Goal: Transaction & Acquisition: Book appointment/travel/reservation

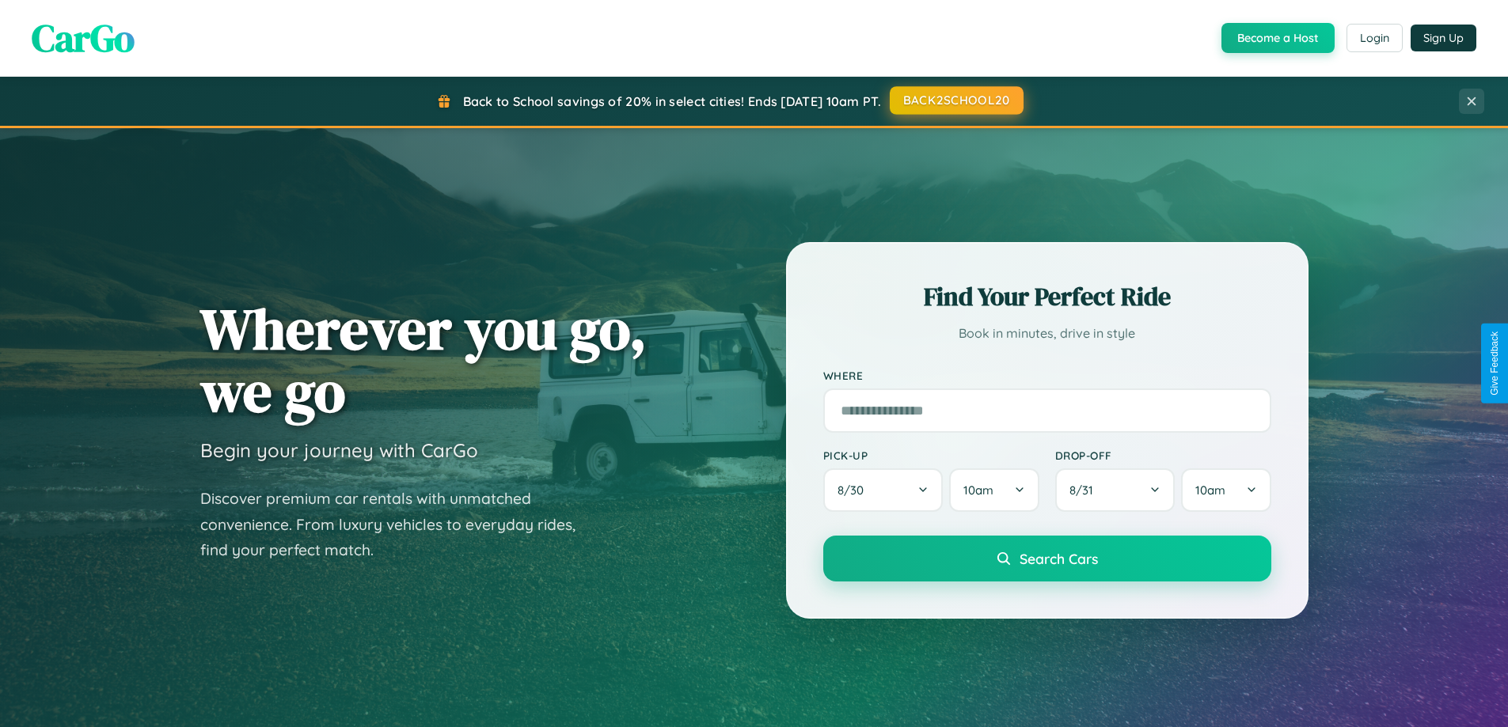
click at [955, 101] on button "BACK2SCHOOL20" at bounding box center [957, 100] width 134 height 28
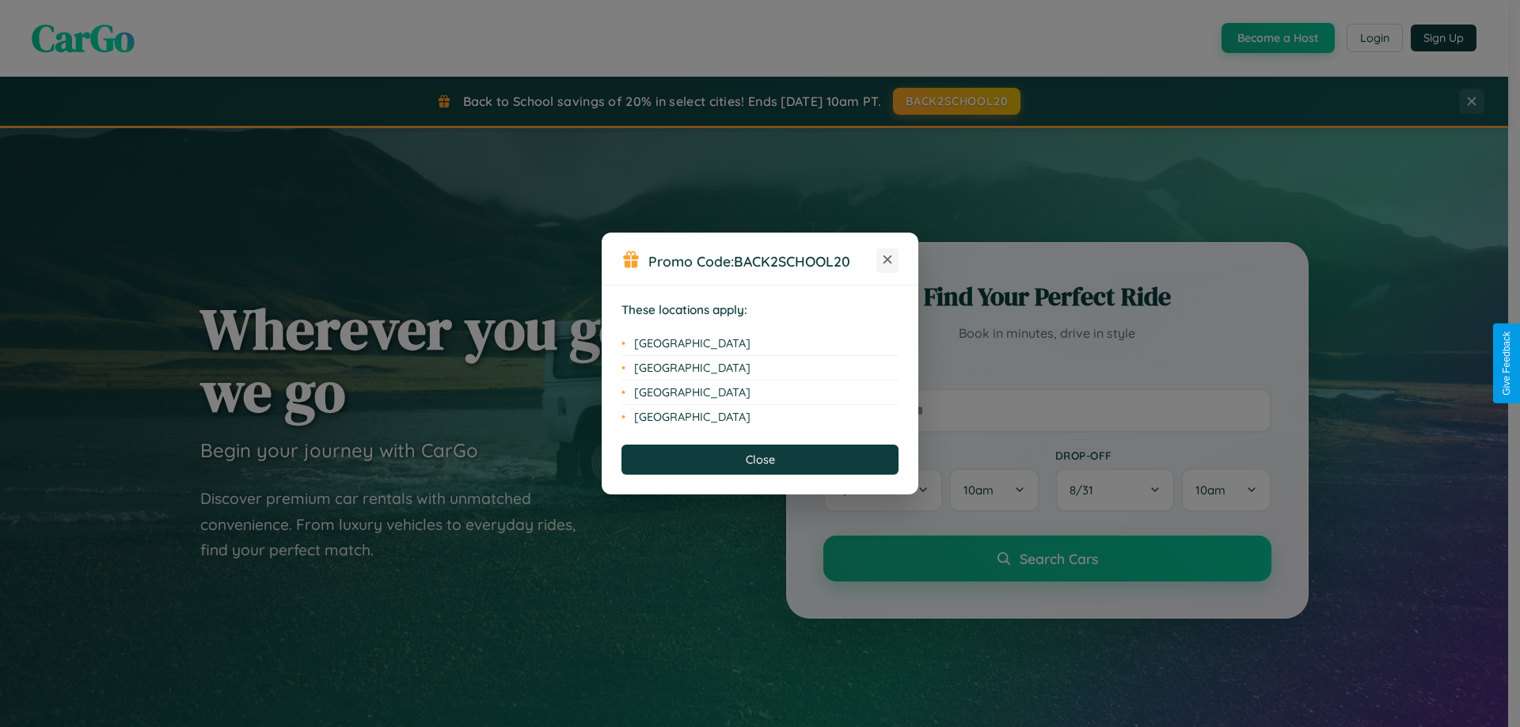
click at [887, 260] on icon at bounding box center [887, 260] width 9 height 9
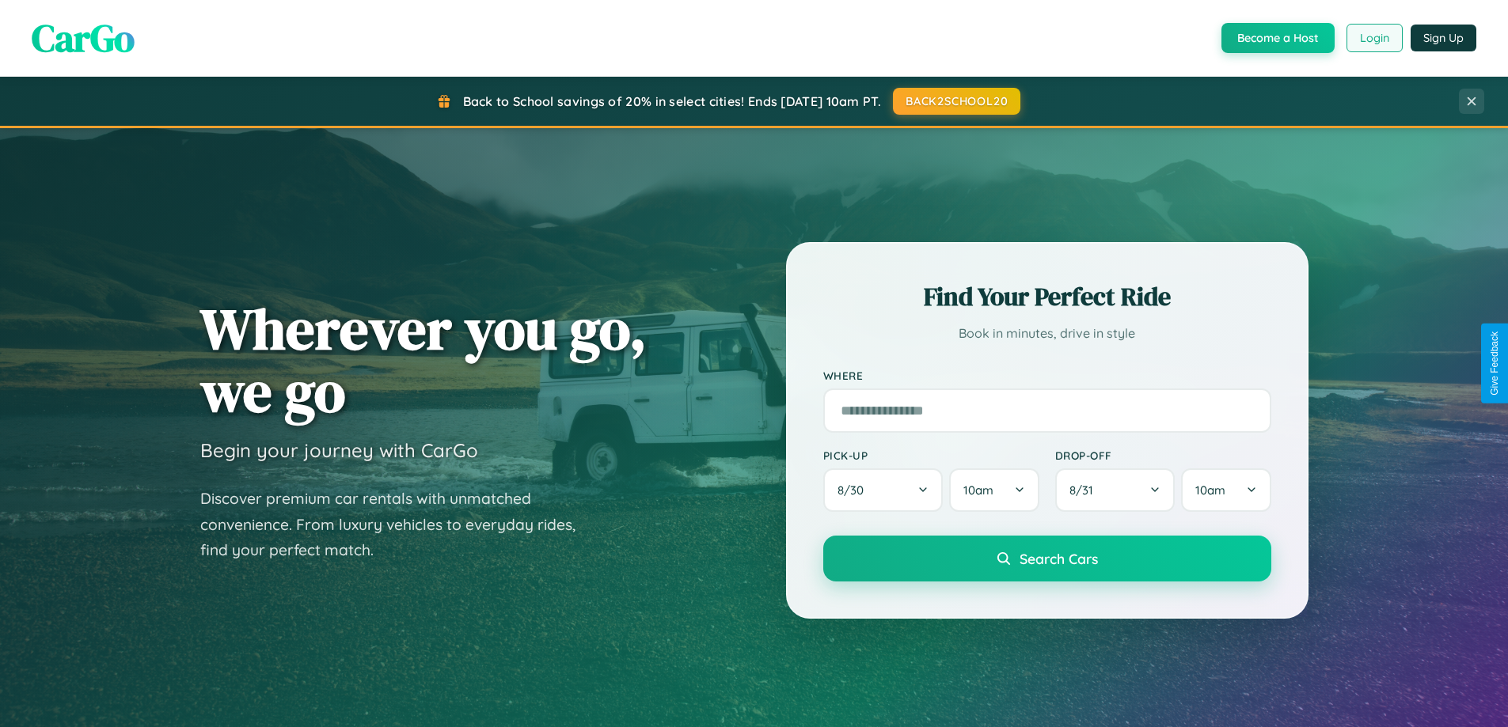
click at [1373, 38] on button "Login" at bounding box center [1374, 38] width 56 height 28
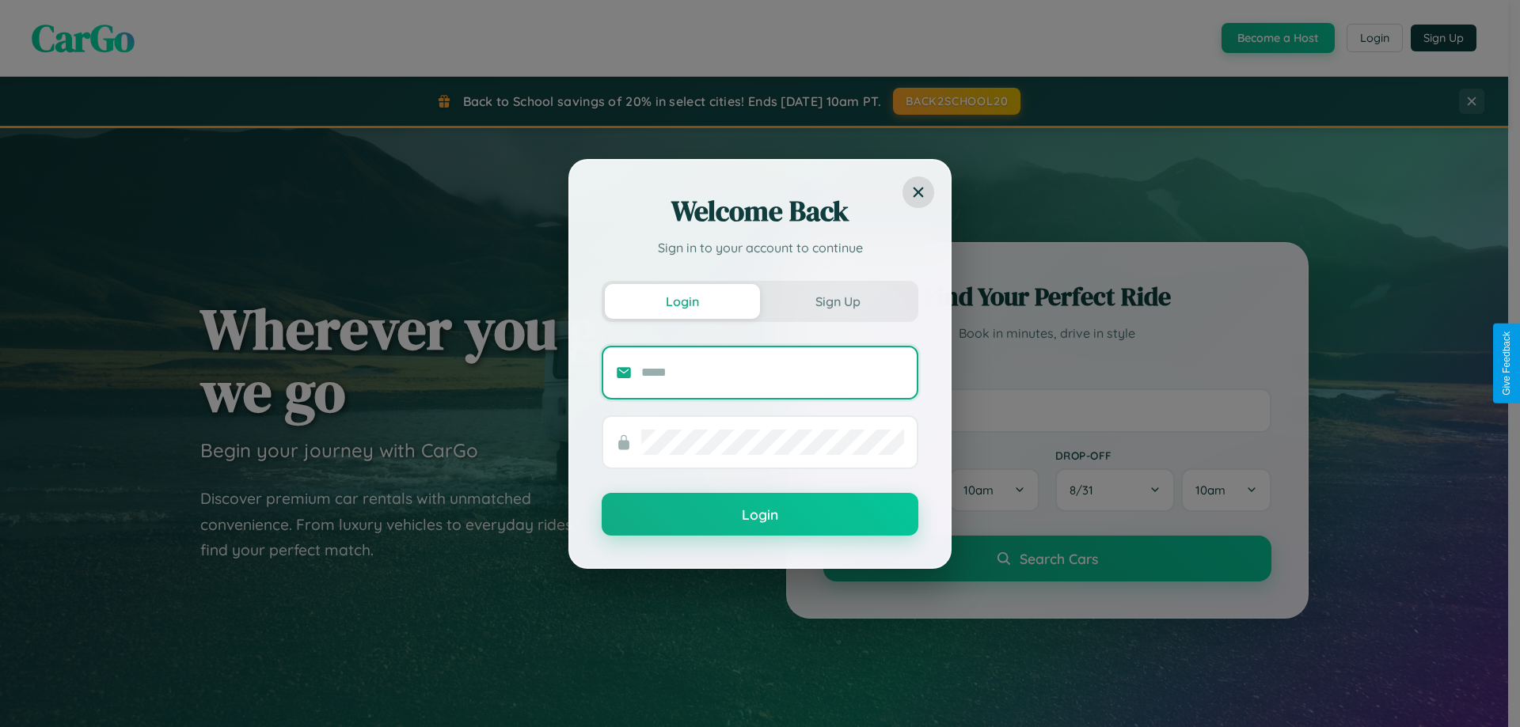
click at [773, 372] on input "text" at bounding box center [772, 372] width 263 height 25
type input "**********"
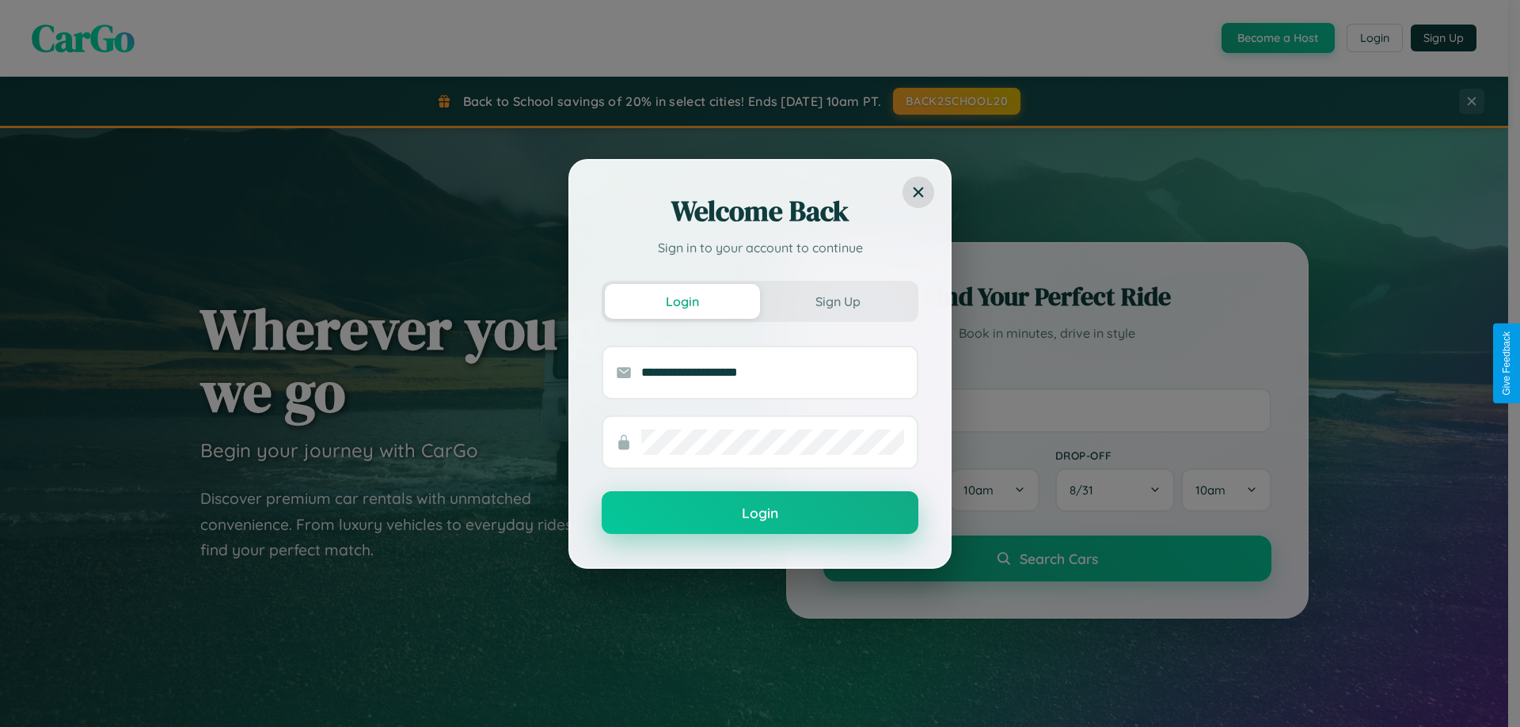
click at [760, 514] on button "Login" at bounding box center [760, 513] width 317 height 43
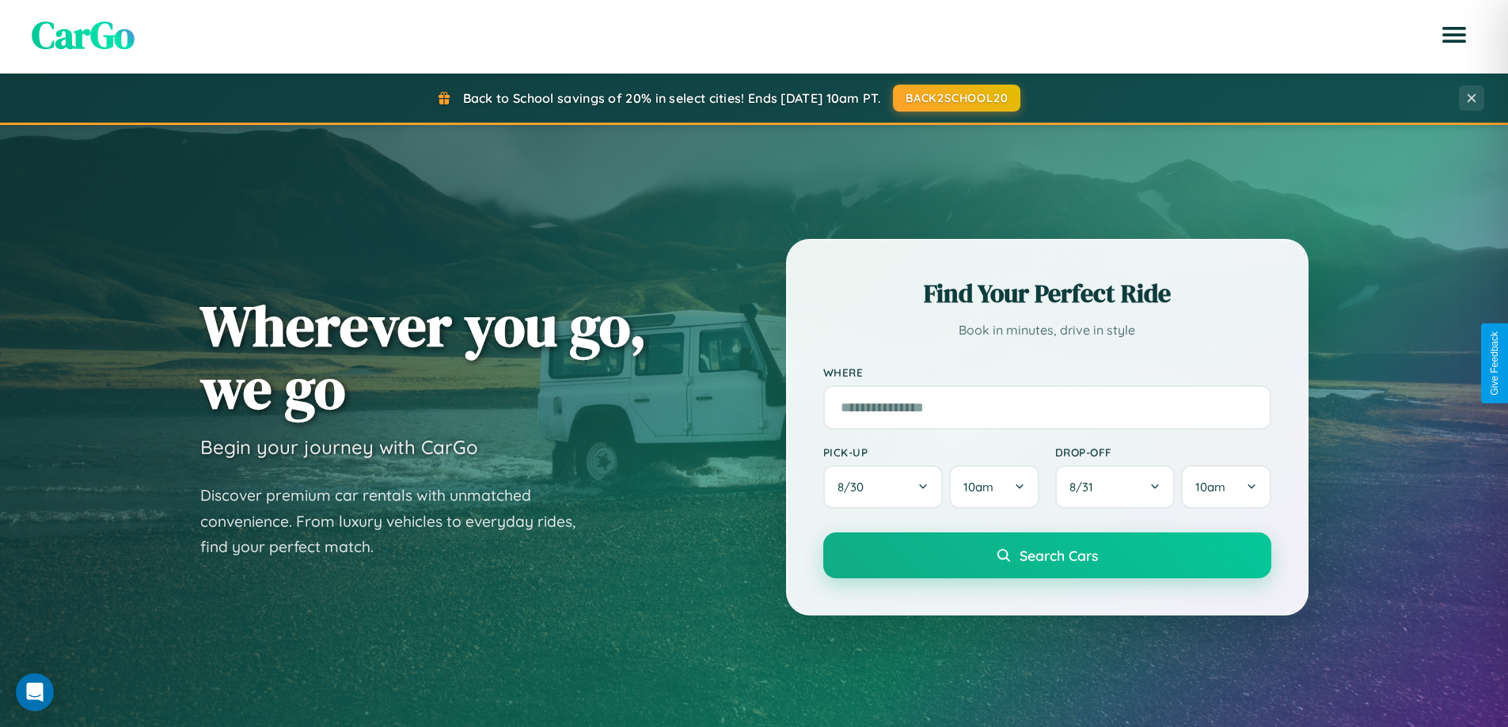
scroll to position [3046, 0]
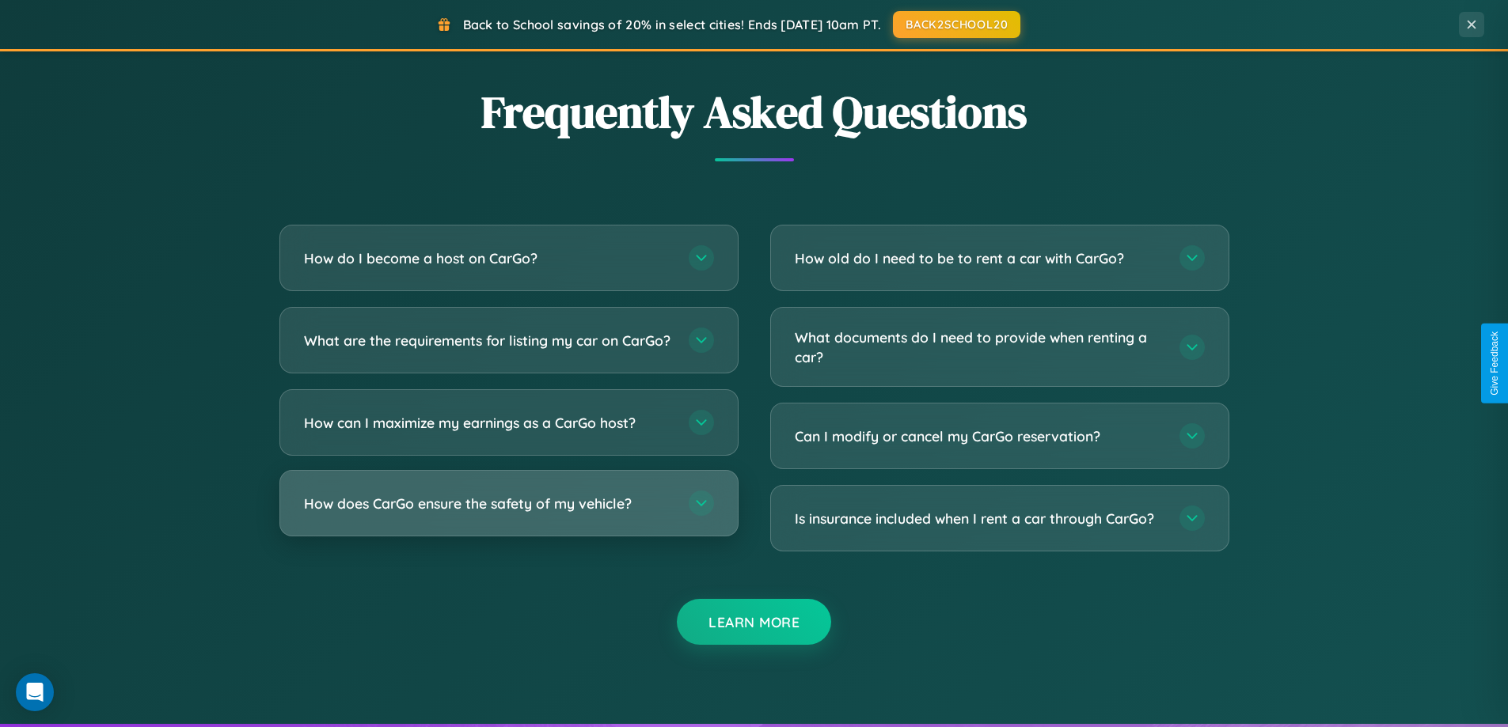
click at [508, 514] on h3 "How does CarGo ensure the safety of my vehicle?" at bounding box center [488, 504] width 369 height 20
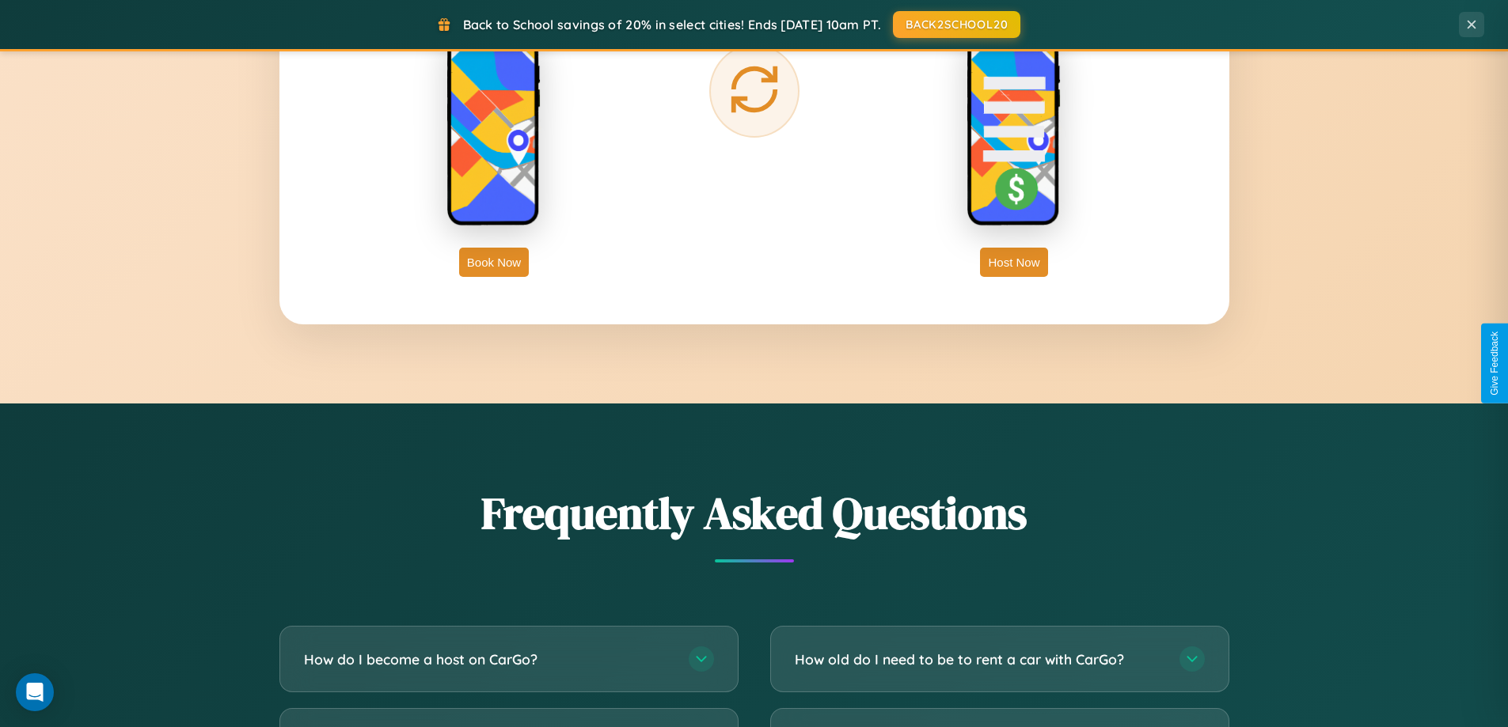
scroll to position [682, 0]
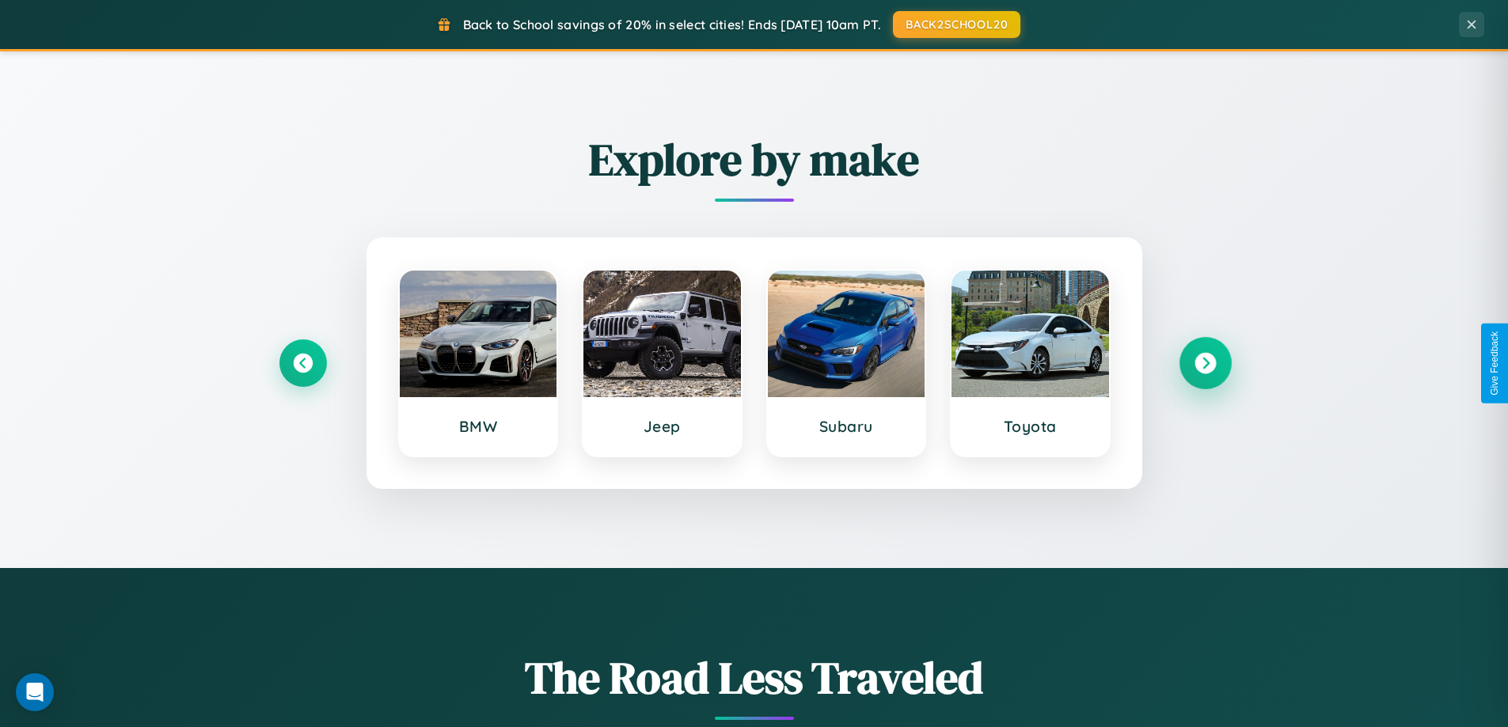
click at [1205, 363] on icon at bounding box center [1204, 363] width 21 height 21
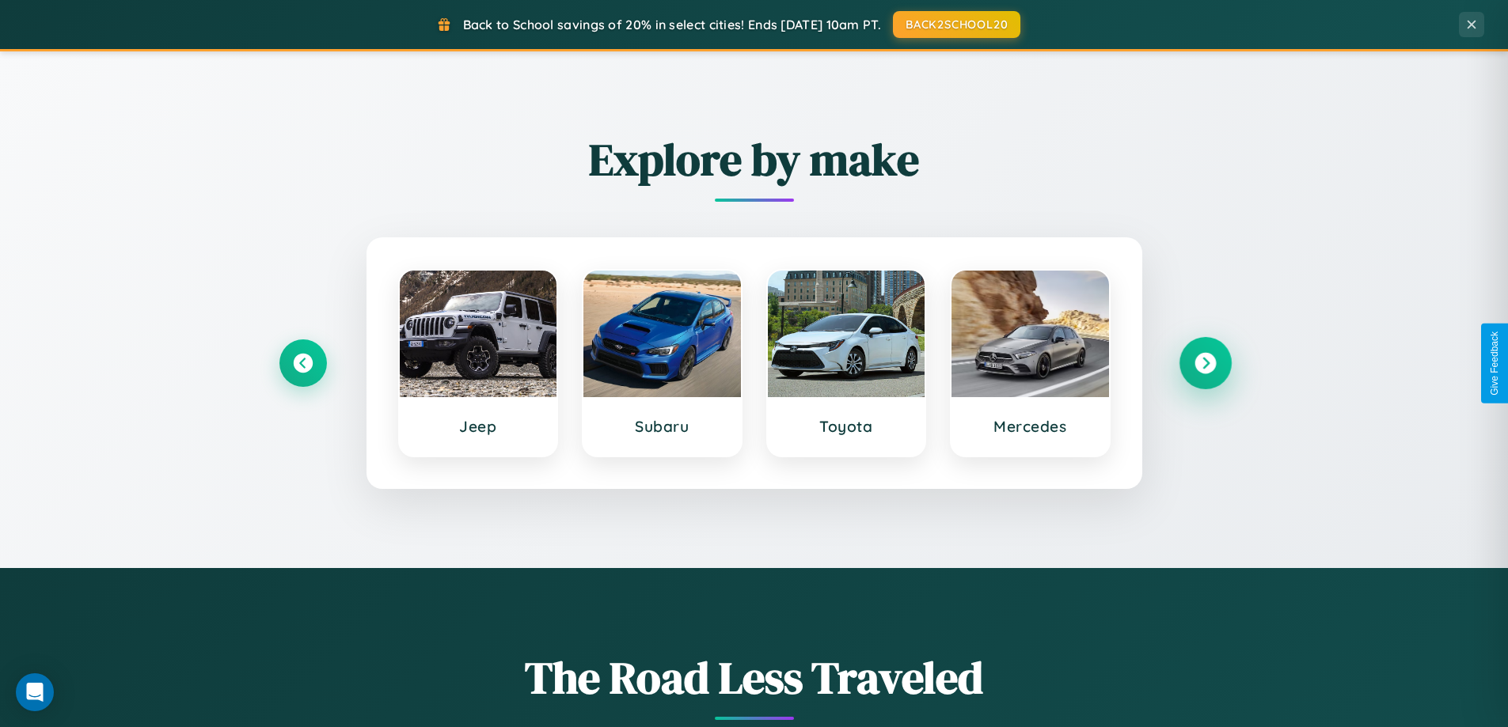
click at [1205, 363] on icon at bounding box center [1204, 363] width 21 height 21
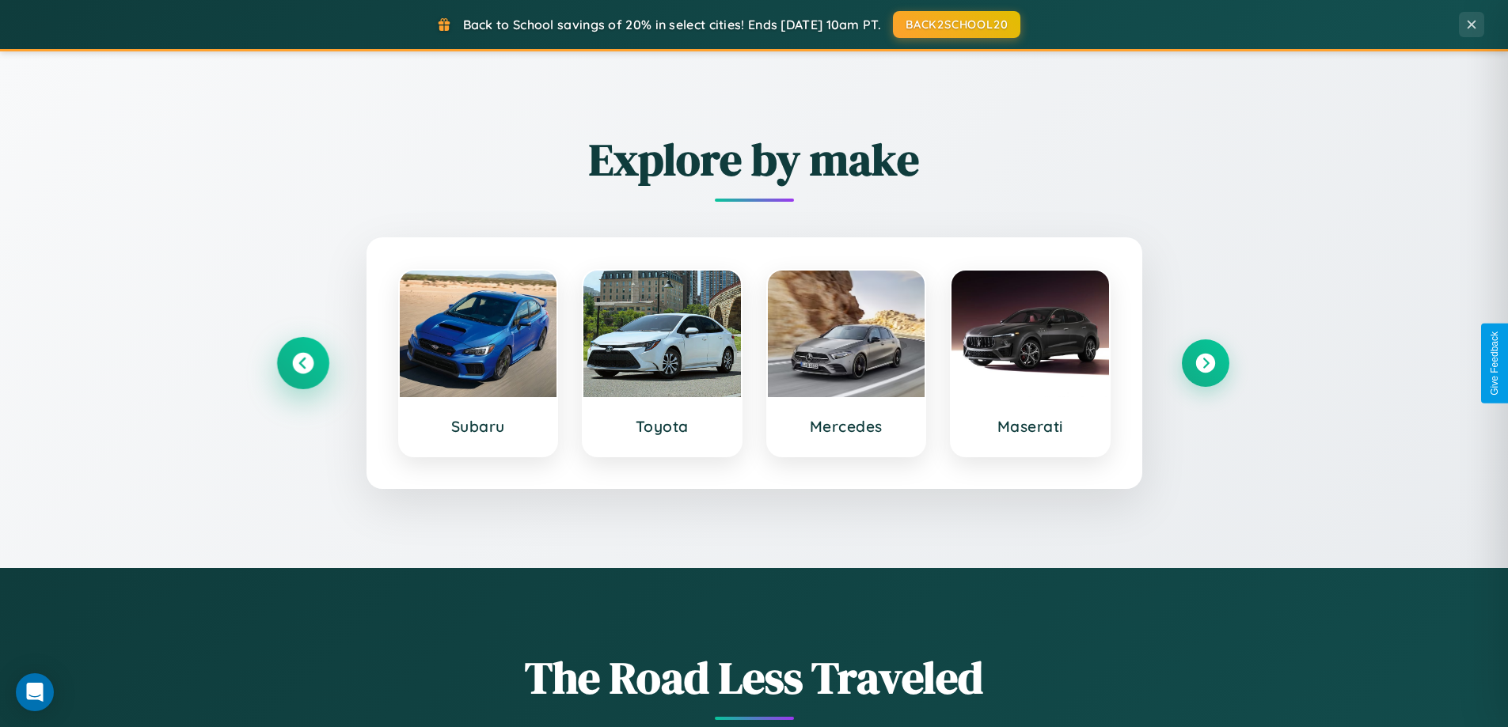
click at [302, 363] on icon at bounding box center [302, 363] width 21 height 21
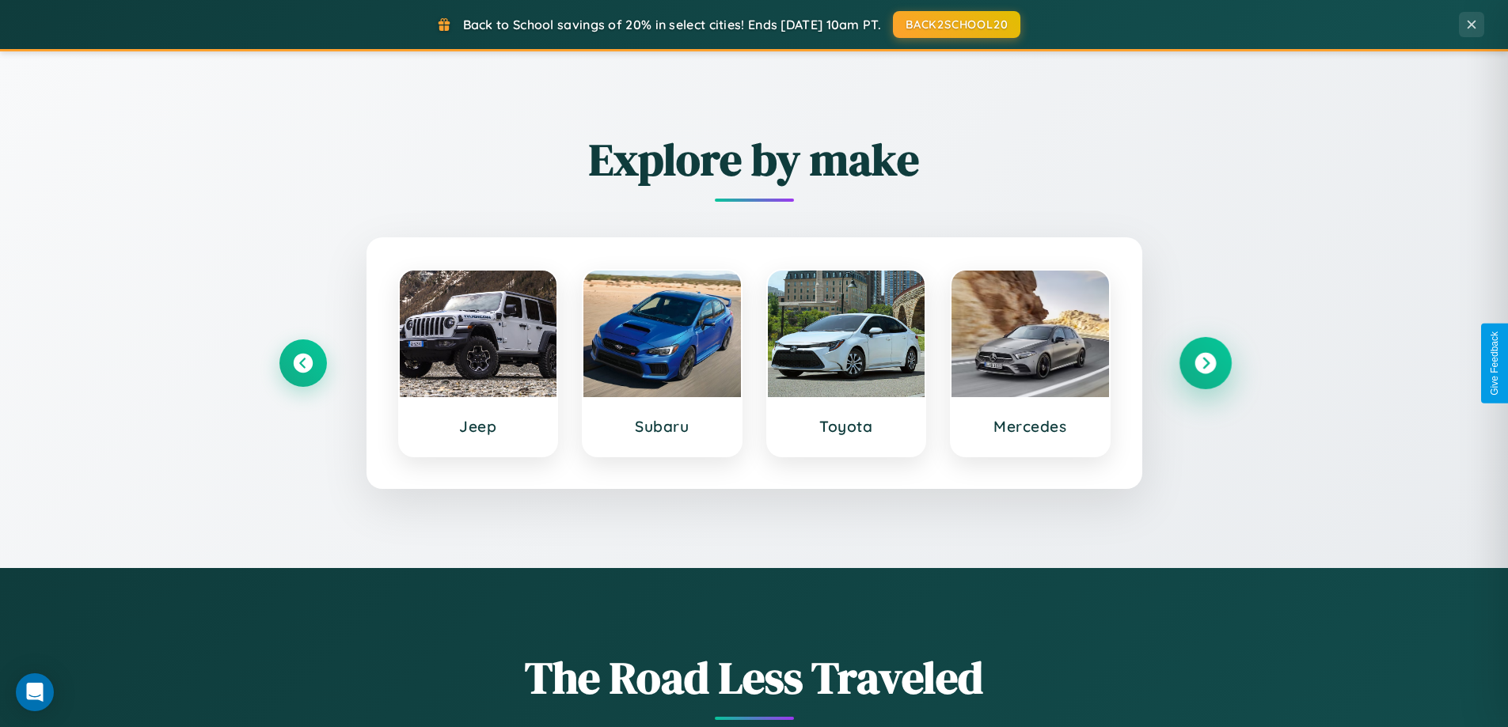
click at [1205, 363] on icon at bounding box center [1204, 363] width 21 height 21
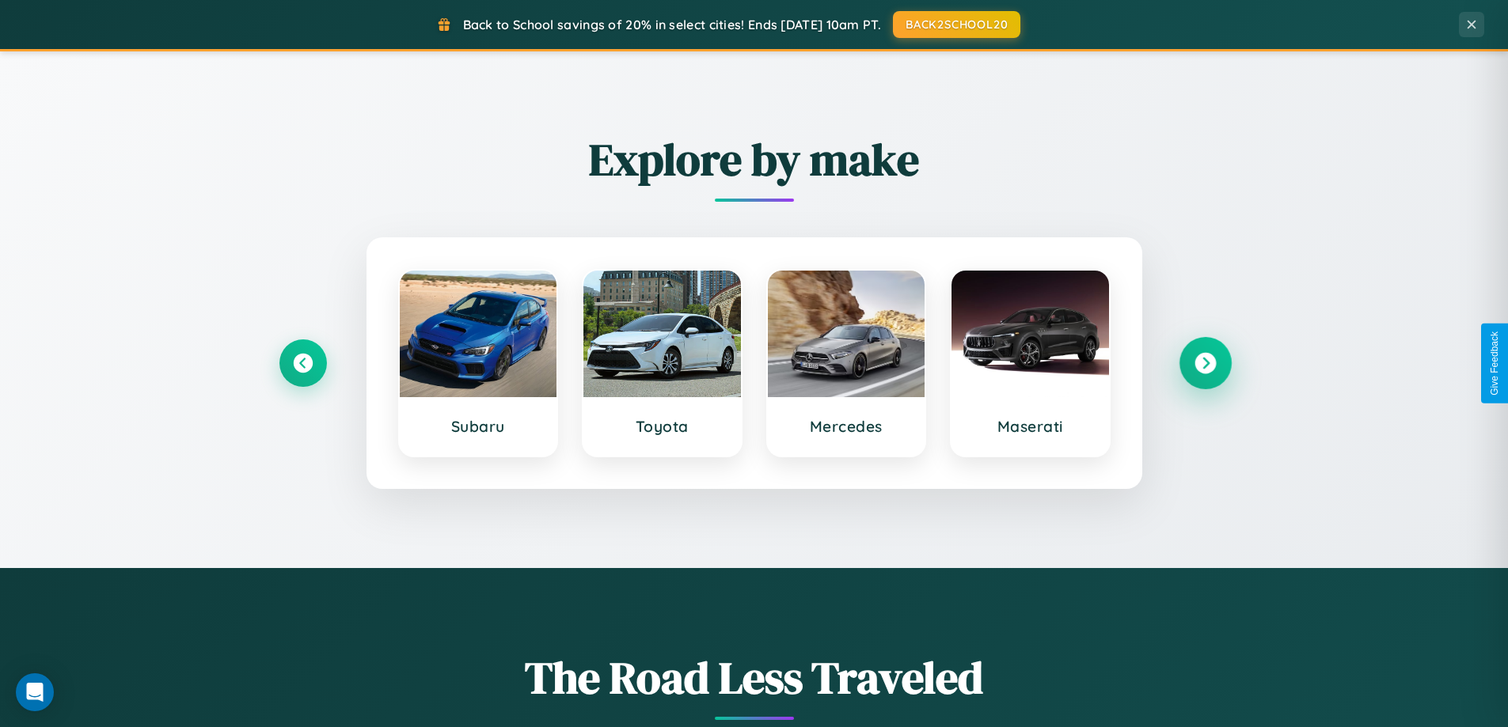
click at [1205, 363] on icon at bounding box center [1204, 363] width 21 height 21
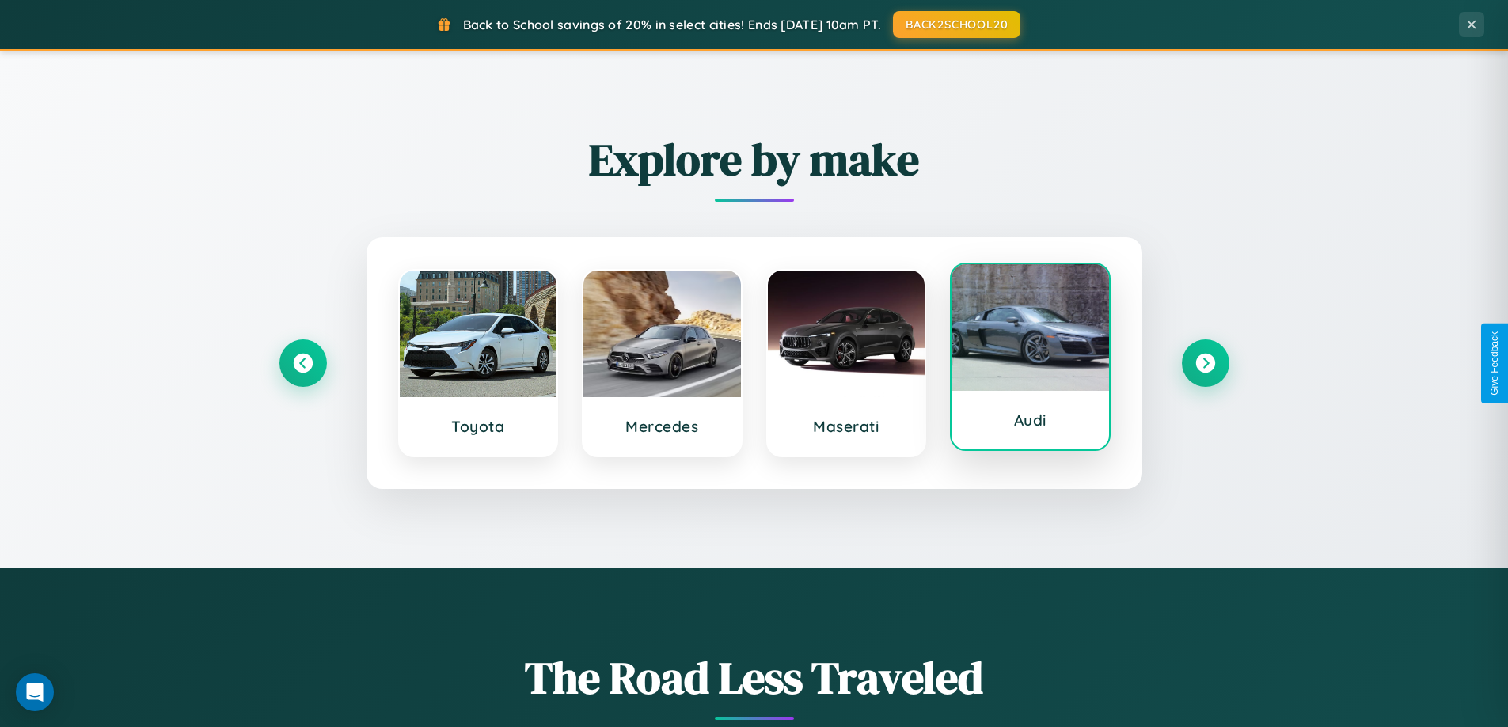
click at [1030, 359] on div at bounding box center [1030, 327] width 158 height 127
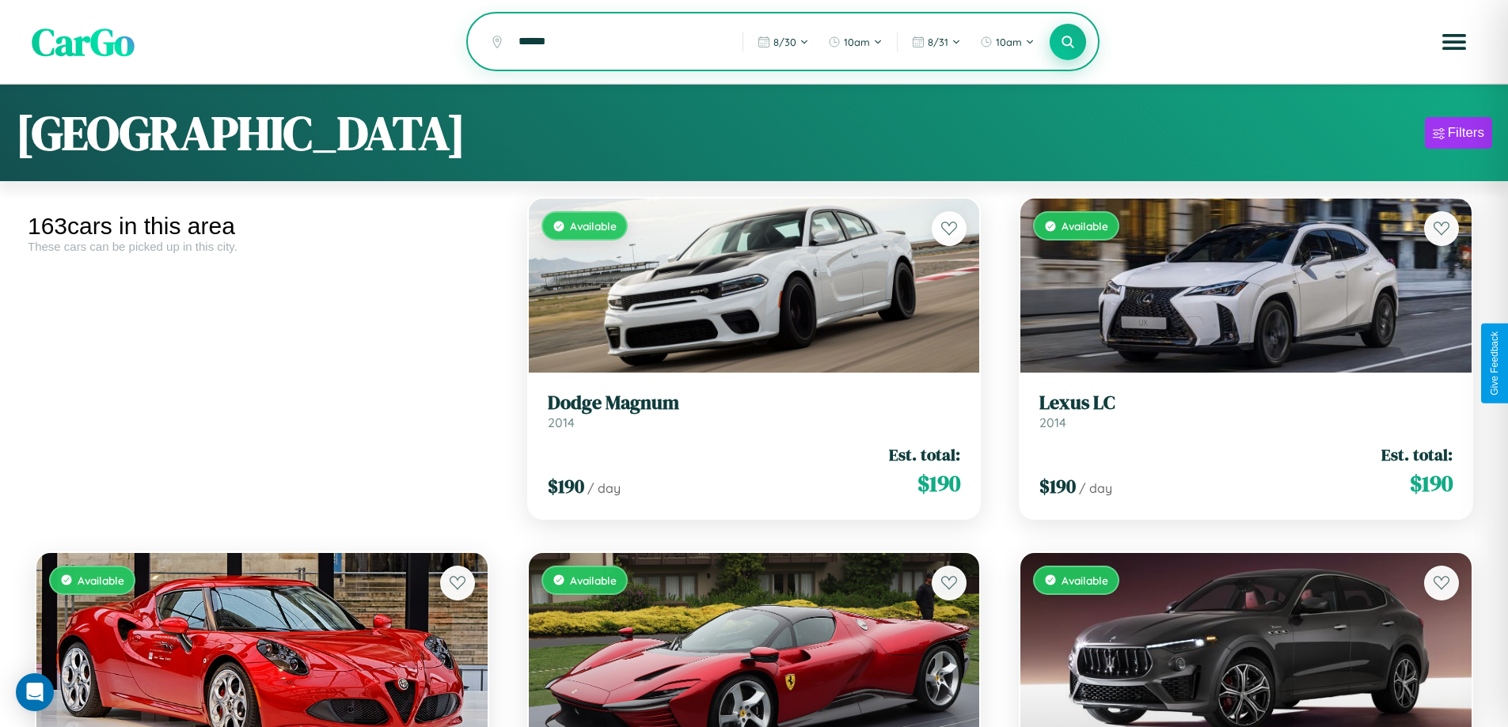
click at [1068, 43] on icon at bounding box center [1068, 41] width 15 height 15
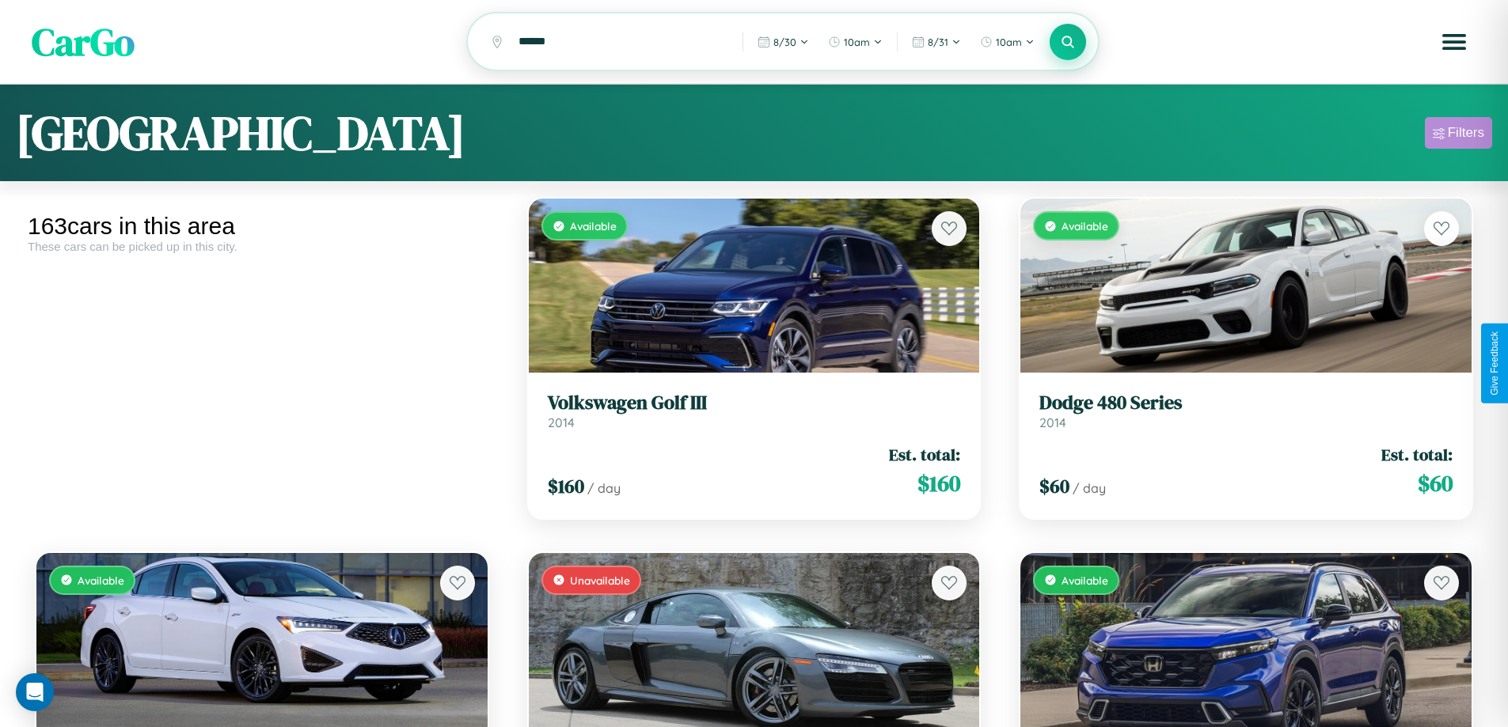
click at [1458, 135] on div "Filters" at bounding box center [1466, 133] width 36 height 16
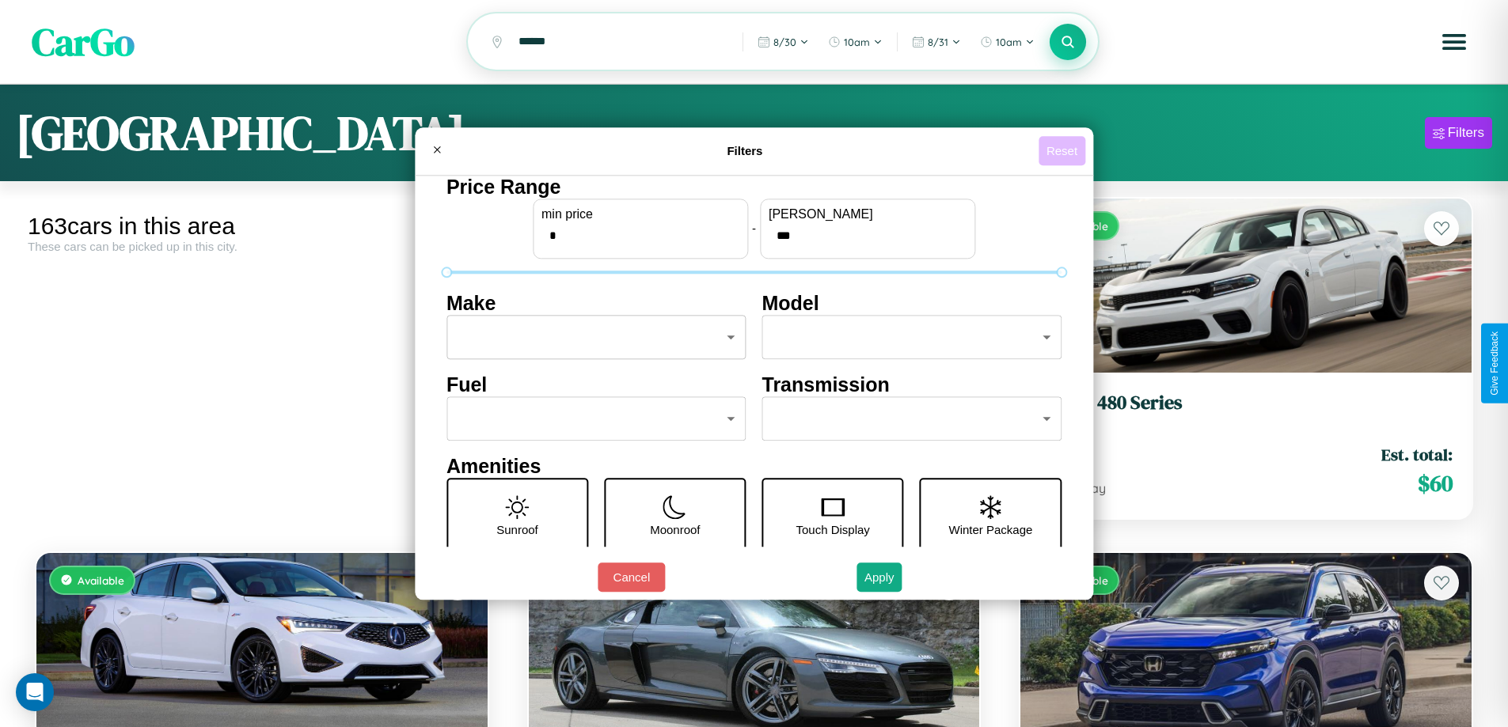
click at [1064, 150] on button "Reset" at bounding box center [1062, 150] width 47 height 29
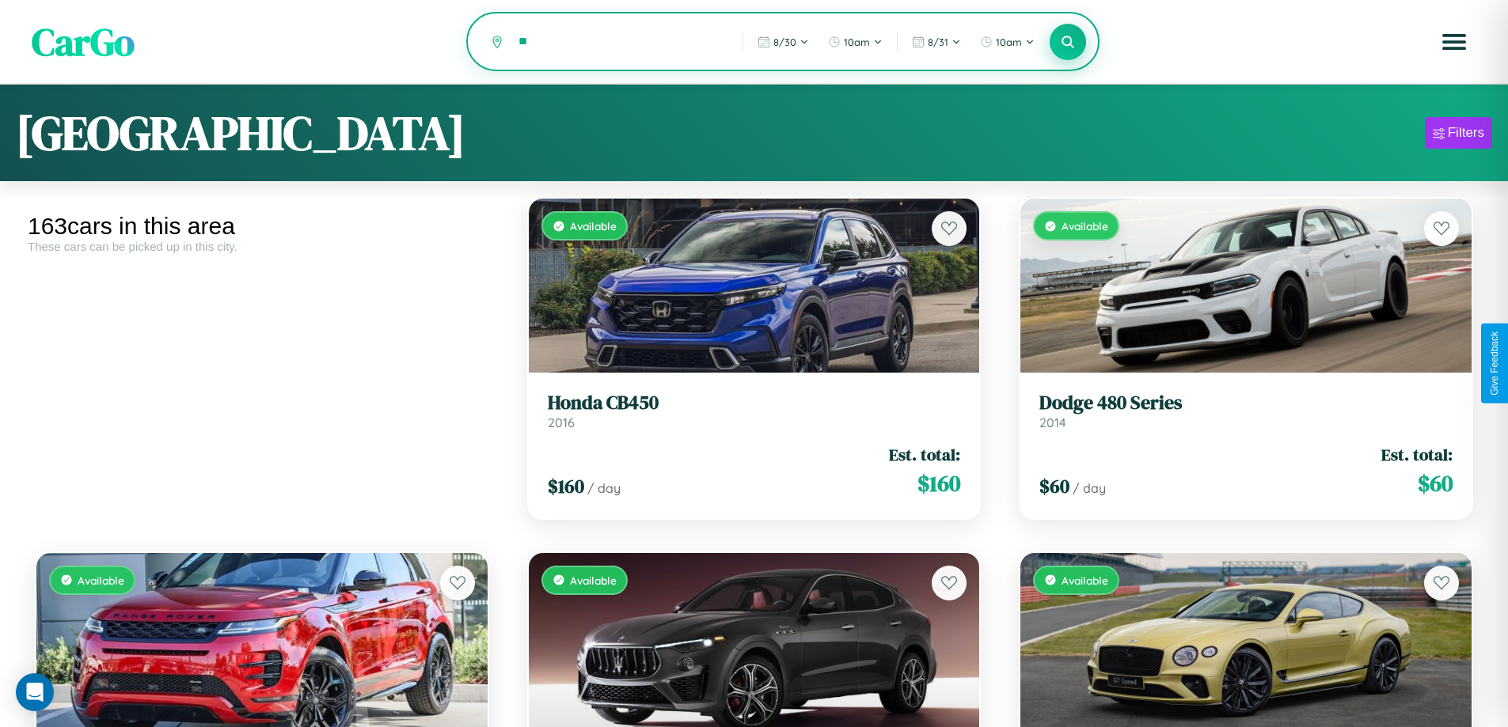
type input "*"
type input "******"
click at [1068, 43] on icon at bounding box center [1068, 41] width 15 height 15
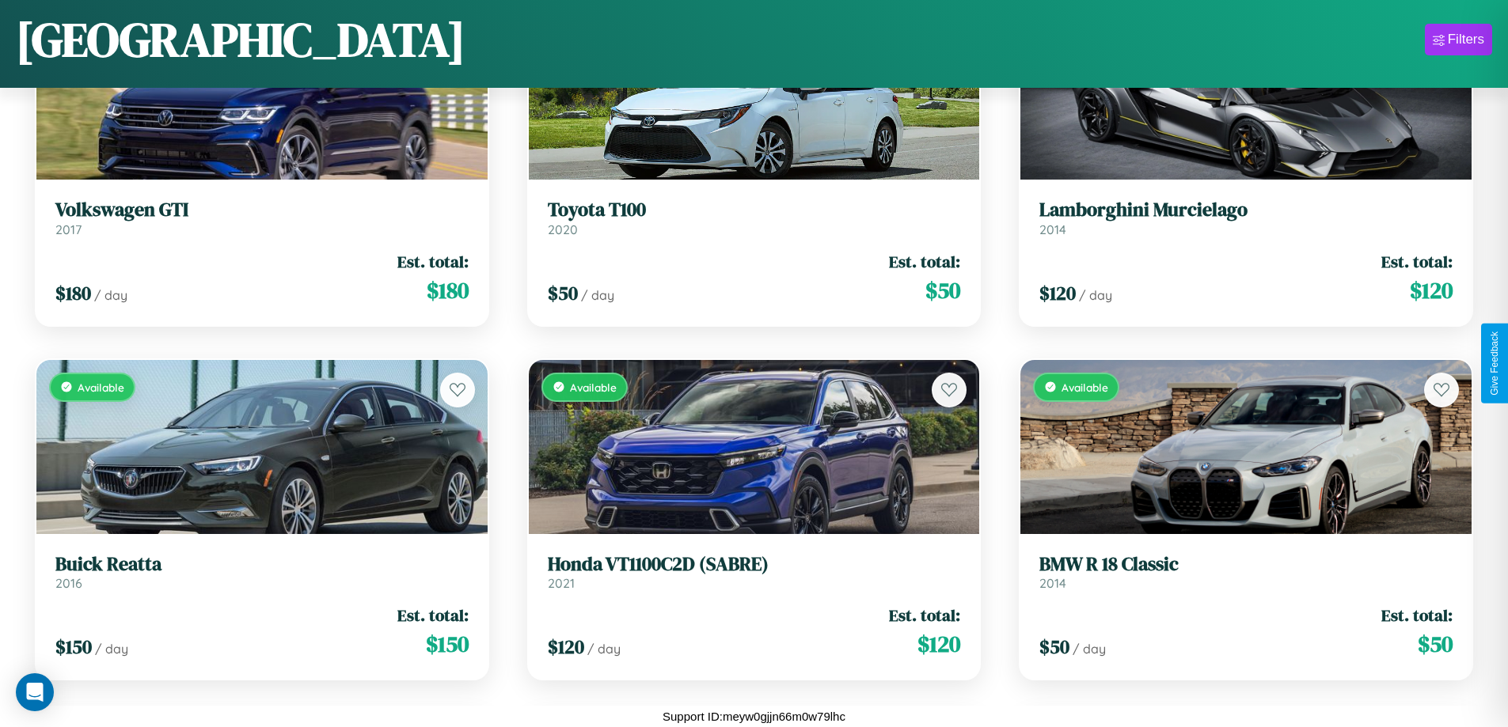
scroll to position [8375, 0]
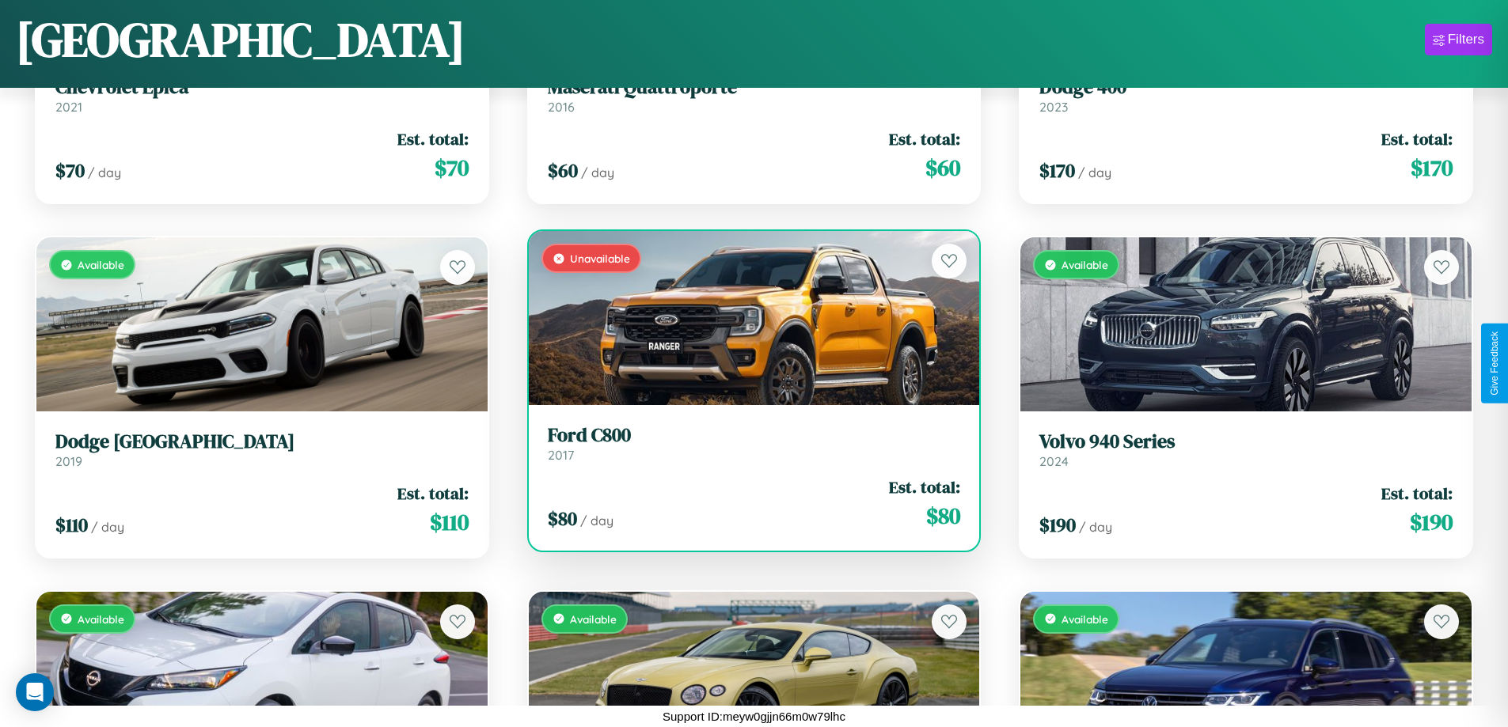
click at [747, 450] on link "Ford C800 2017" at bounding box center [754, 443] width 413 height 39
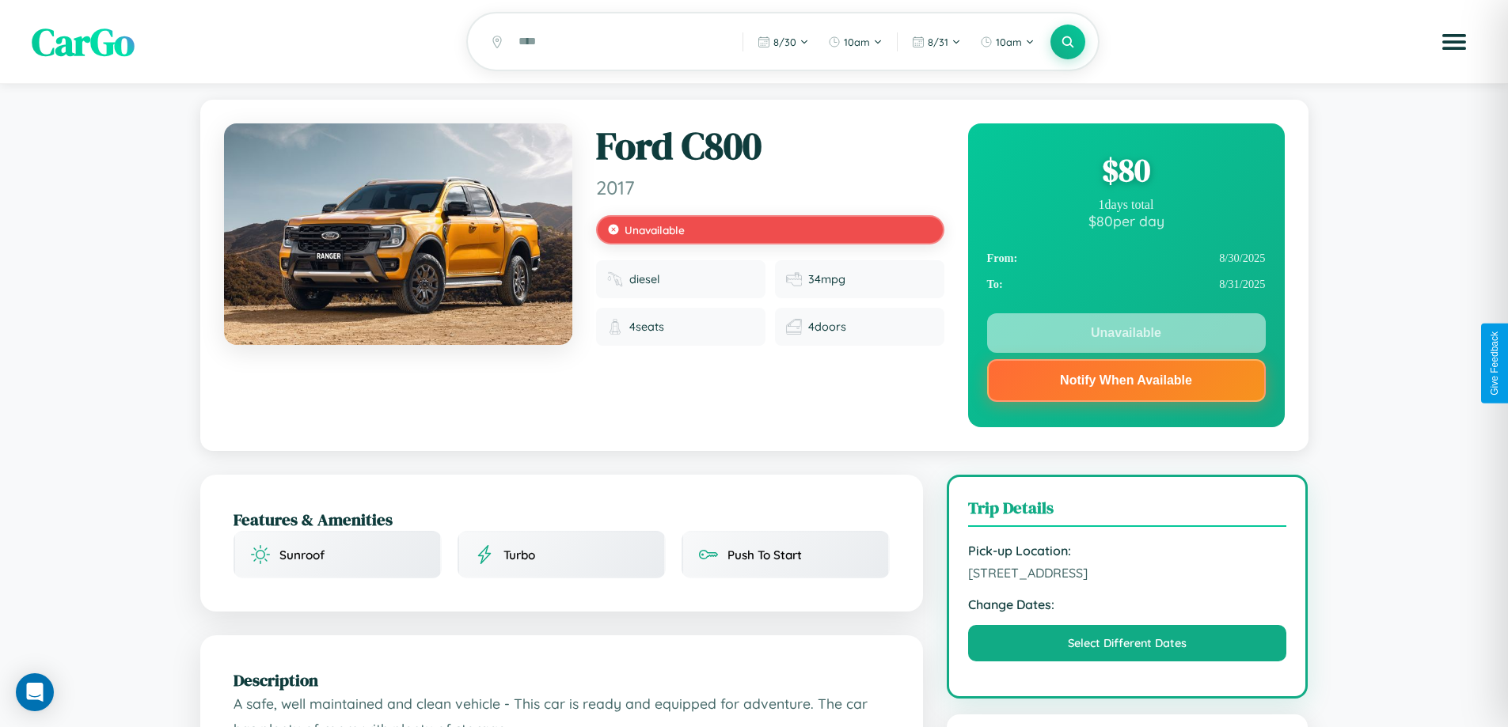
click at [1126, 173] on div "$ 80" at bounding box center [1126, 170] width 279 height 43
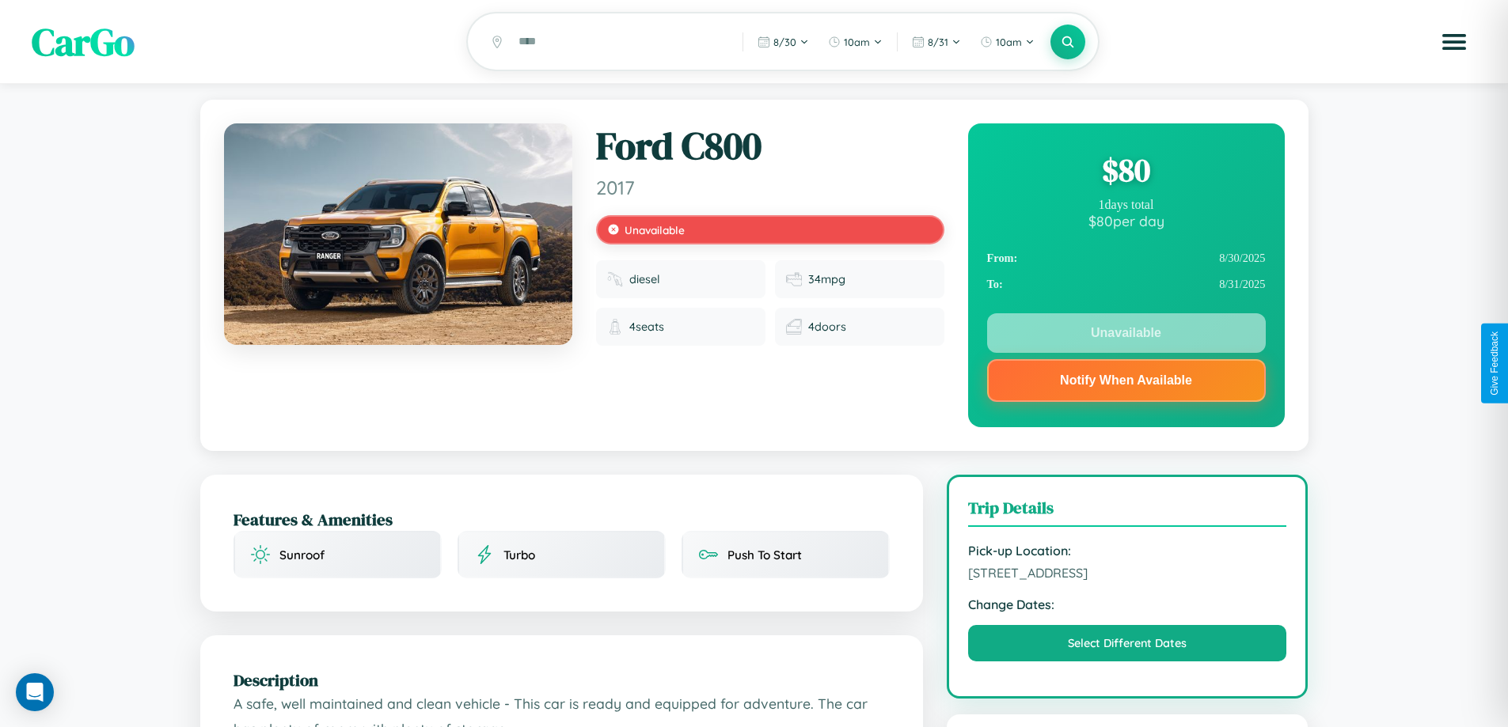
click at [1126, 173] on div "$ 80" at bounding box center [1126, 170] width 279 height 43
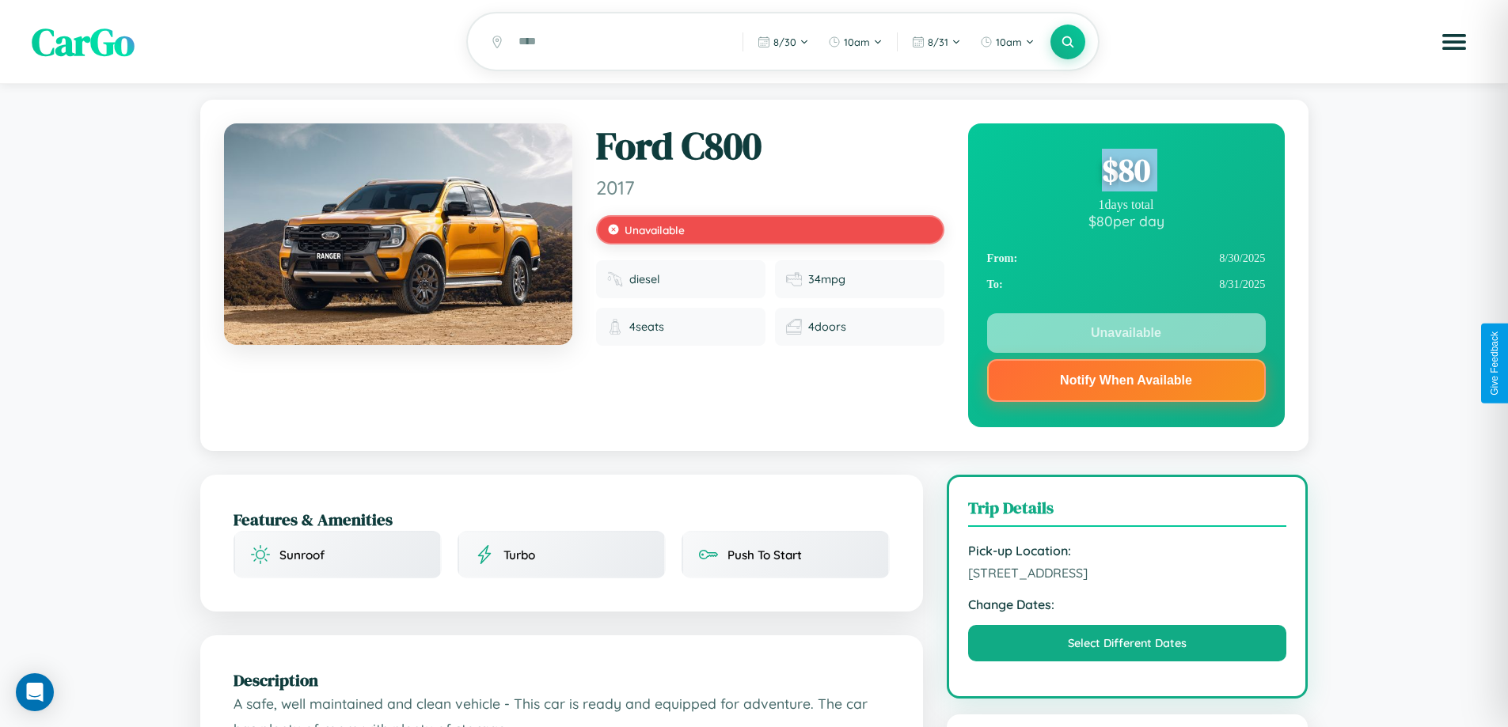
click at [1126, 173] on div "$ 80" at bounding box center [1126, 170] width 279 height 43
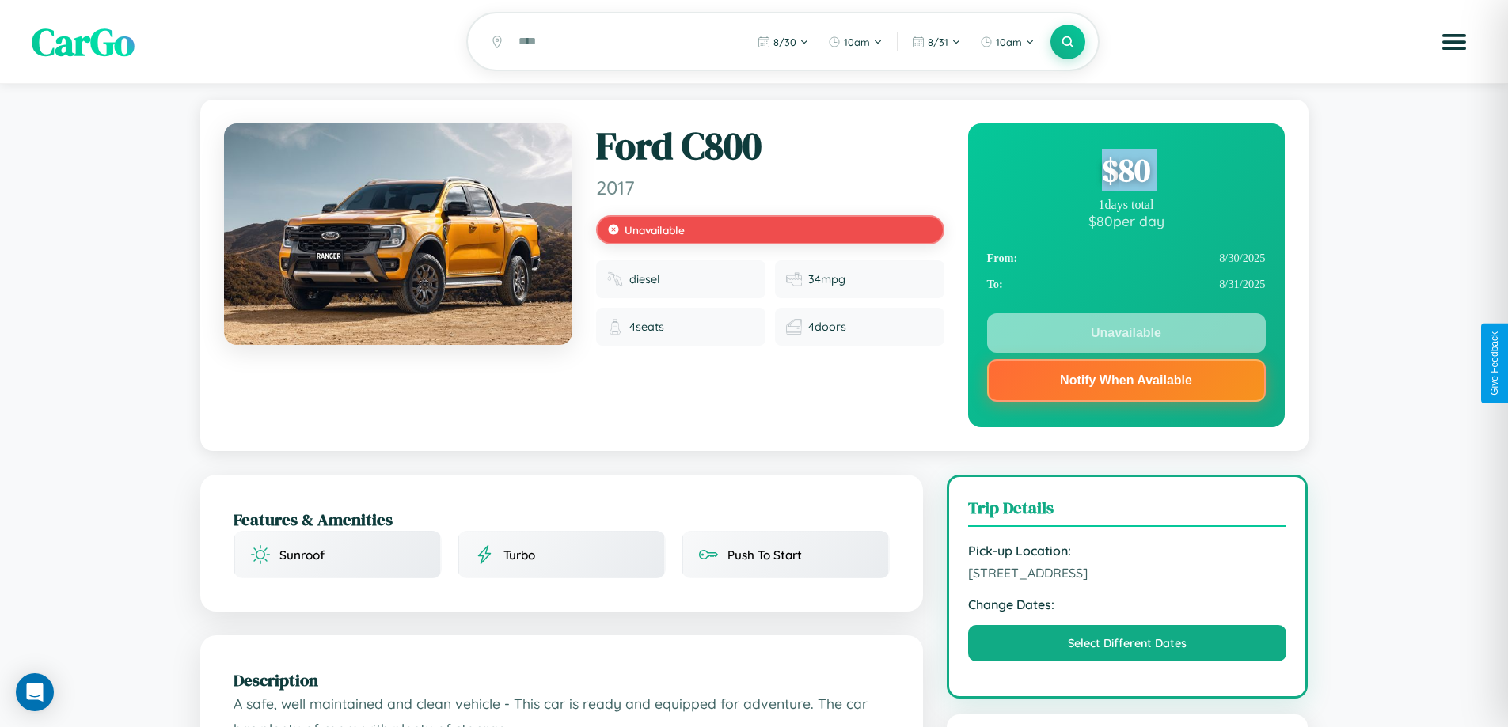
click at [1126, 173] on div "$ 80" at bounding box center [1126, 170] width 279 height 43
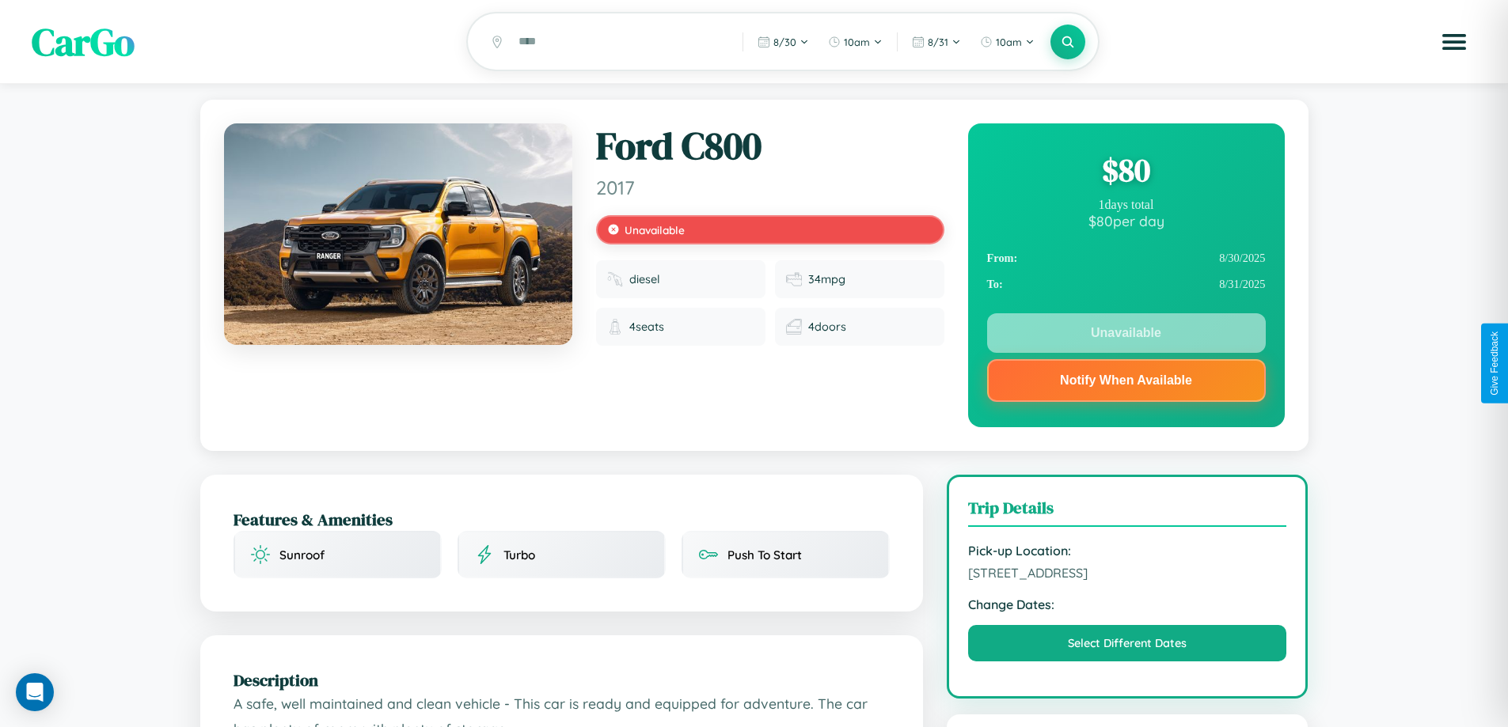
click at [1126, 173] on div "$ 80" at bounding box center [1126, 170] width 279 height 43
